Goal: Book appointment/travel/reservation

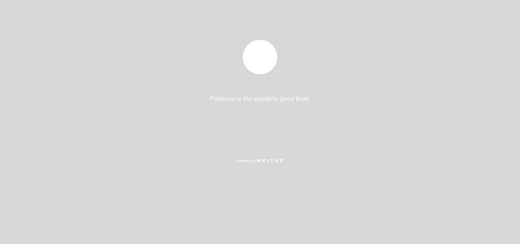
select select "es"
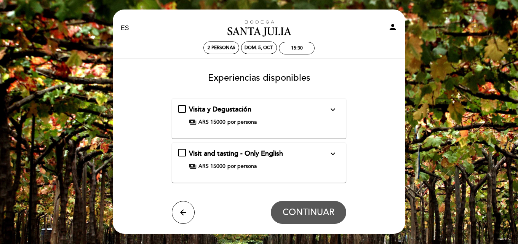
click at [309, 125] on div "payments ARS 15000 por persona" at bounding box center [259, 122] width 140 height 8
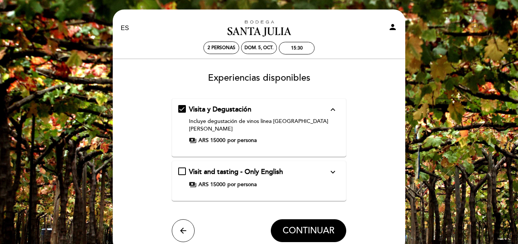
click at [309, 125] on div "Incluye degustación de vinos línea [GEOGRAPHIC_DATA][PERSON_NAME]" at bounding box center [259, 125] width 140 height 15
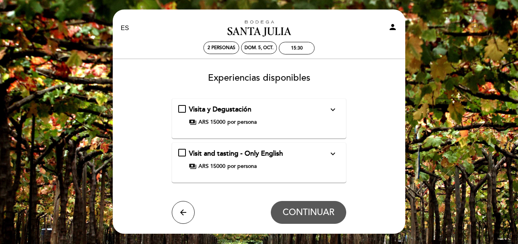
click at [332, 108] on icon "expand_more" at bounding box center [332, 109] width 9 height 9
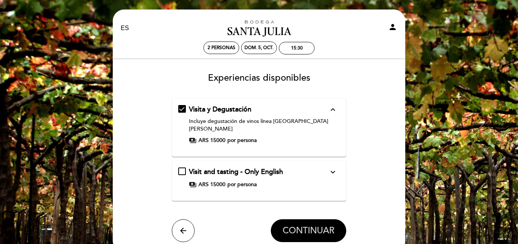
click at [315, 225] on span "CONTINUAR" at bounding box center [308, 230] width 52 height 11
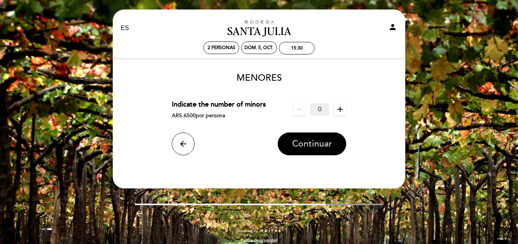
click at [318, 141] on span "Continuar" at bounding box center [312, 144] width 40 height 11
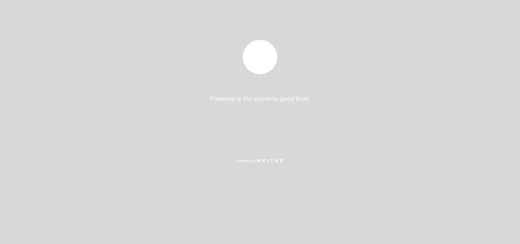
select select "es"
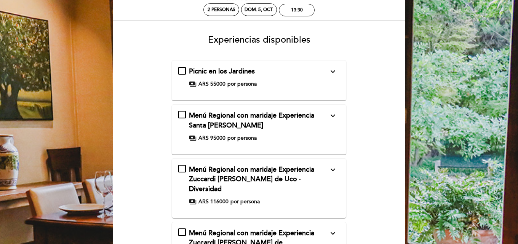
scroll to position [38, 0]
click at [332, 73] on icon "expand_more" at bounding box center [332, 71] width 9 height 9
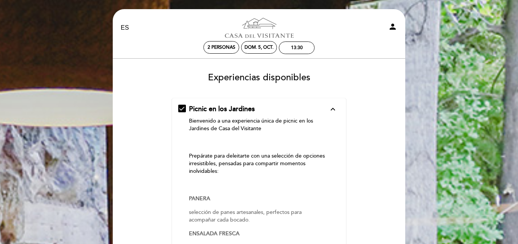
scroll to position [0, 0]
